Goal: Download file/media

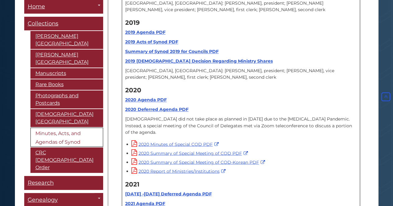
scroll to position [7687, 0]
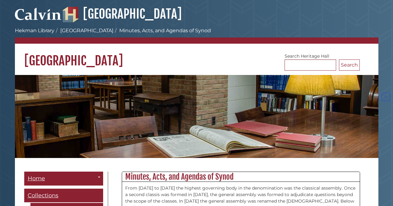
scroll to position [7687, 0]
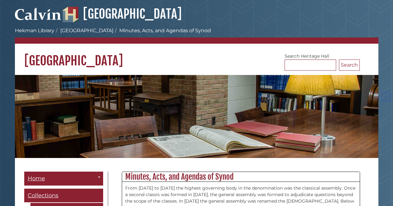
scroll to position [7687, 0]
